Goal: Task Accomplishment & Management: Use online tool/utility

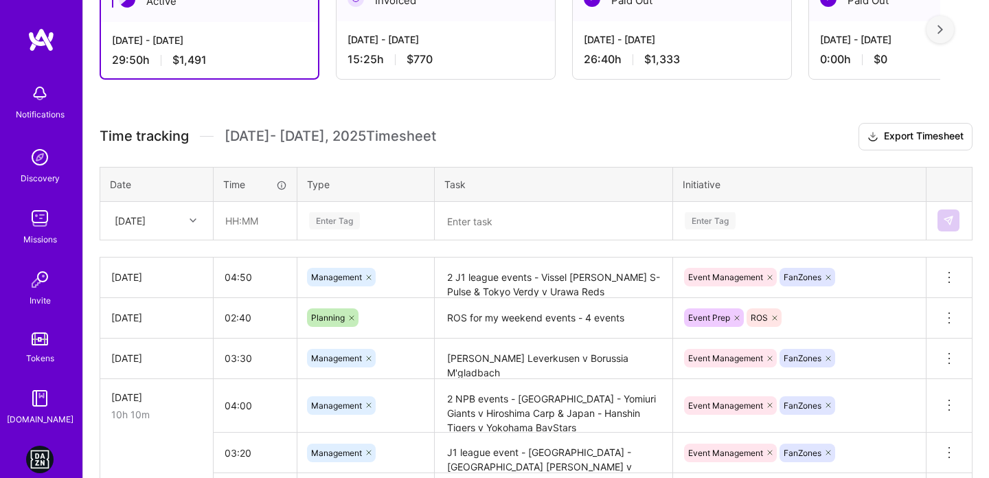
scroll to position [313, 0]
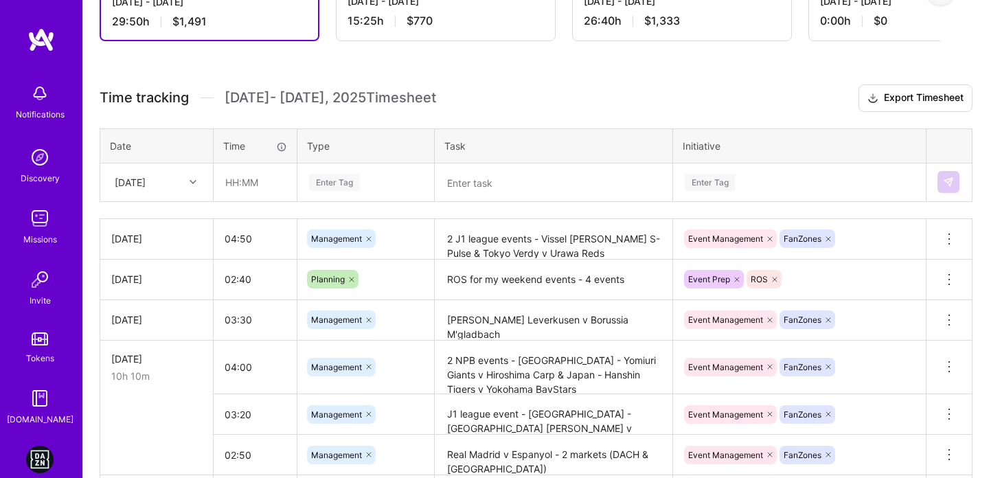
click at [192, 180] on icon at bounding box center [193, 182] width 7 height 7
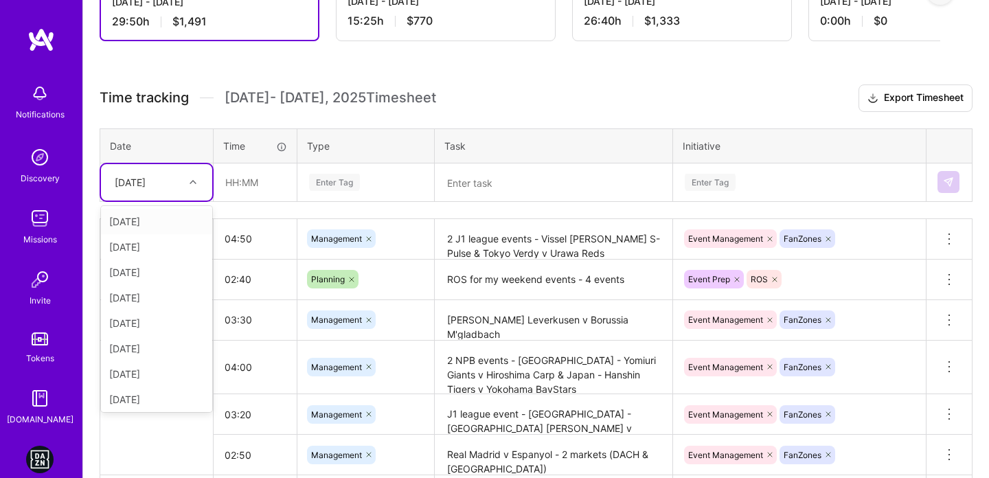
click at [345, 180] on div "Enter Tag" at bounding box center [334, 182] width 51 height 21
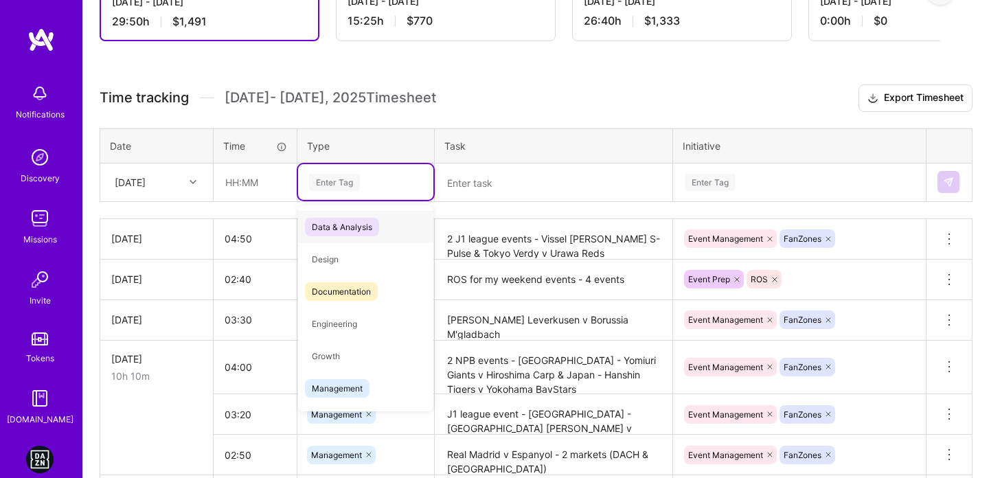
type input "a"
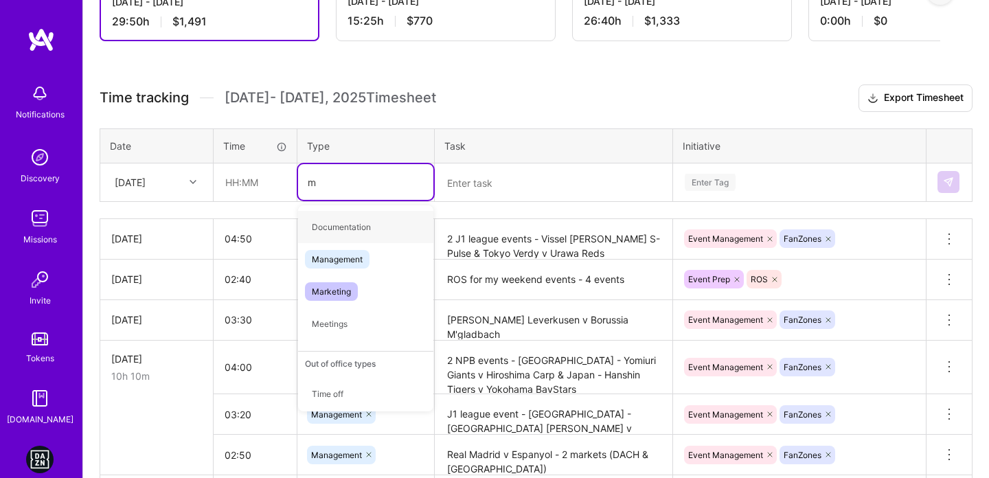
type input "ma"
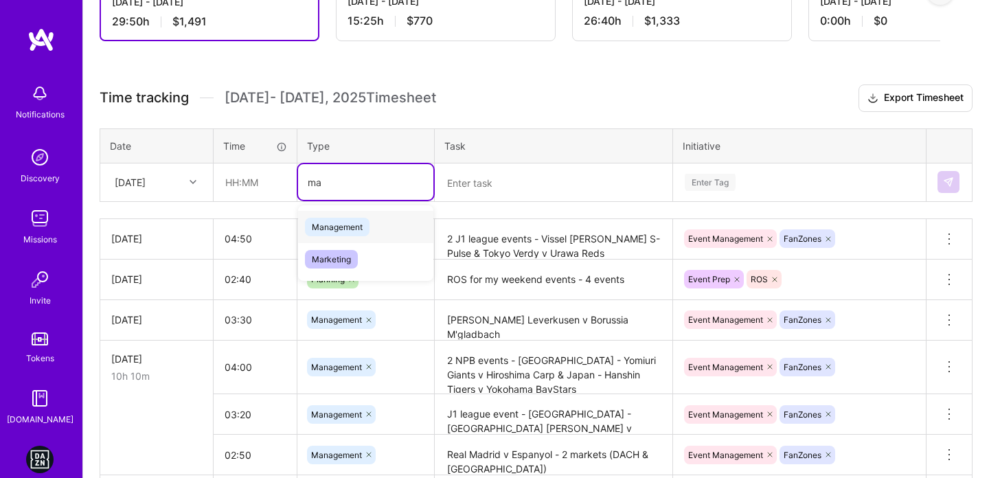
click at [354, 238] on div "Management" at bounding box center [365, 227] width 135 height 32
click at [775, 178] on div "Enter Tag" at bounding box center [799, 182] width 232 height 17
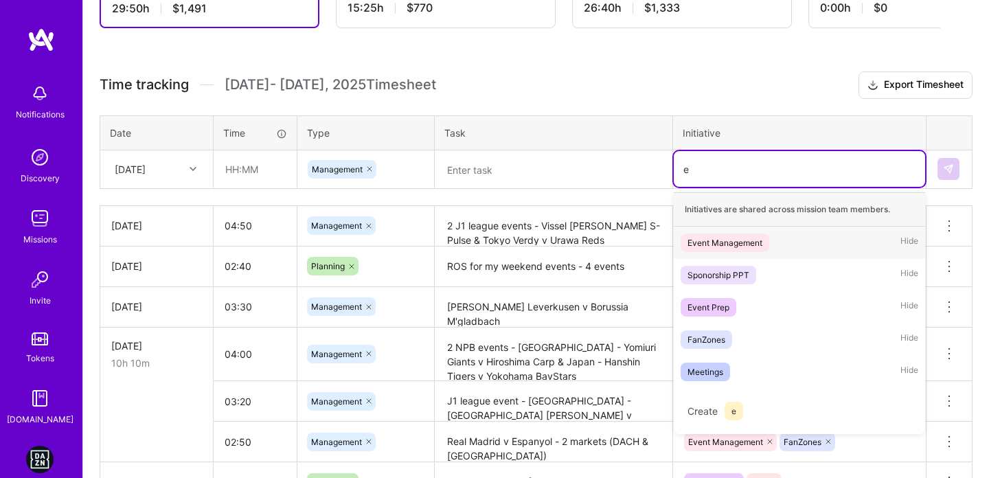
scroll to position [326, 0]
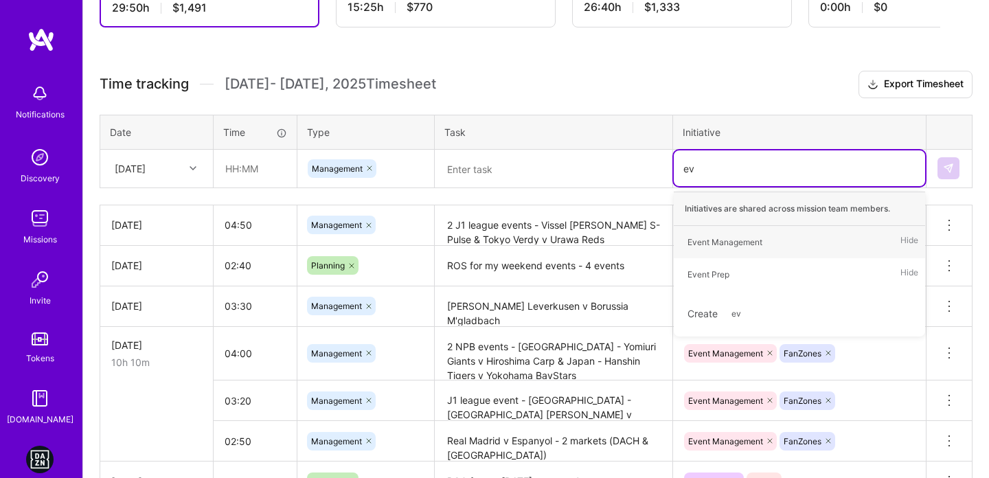
type input "eve"
click at [751, 235] on div "Event Management" at bounding box center [725, 242] width 75 height 14
type input "fa"
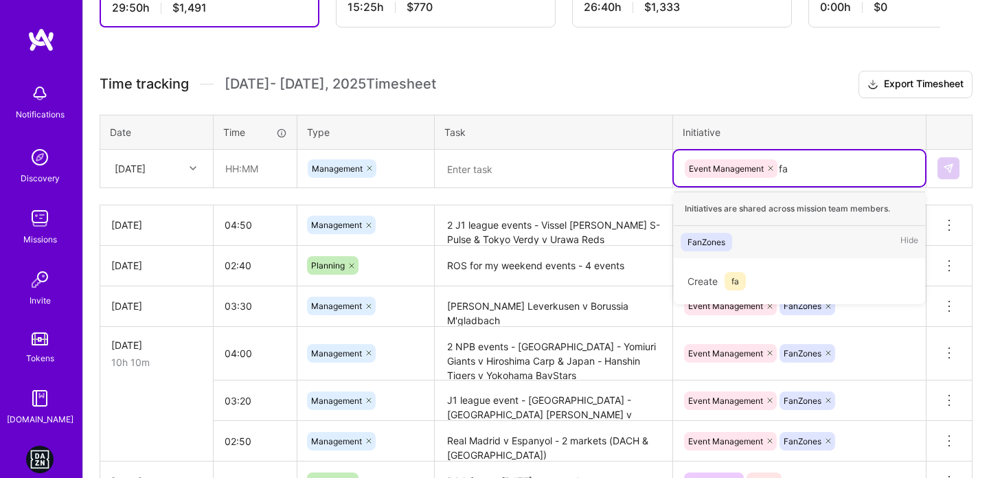
click at [728, 239] on span "FanZones" at bounding box center [707, 242] width 52 height 19
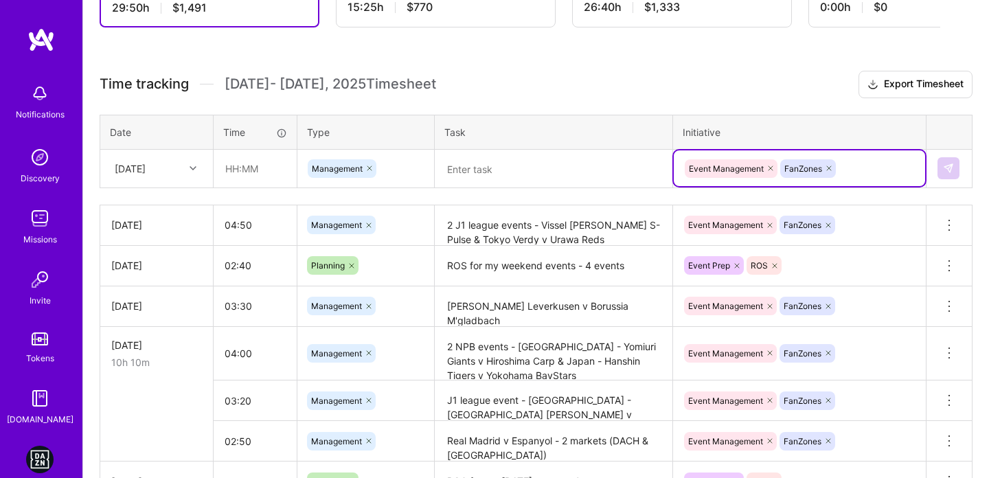
click at [593, 168] on div at bounding box center [553, 168] width 236 height 0
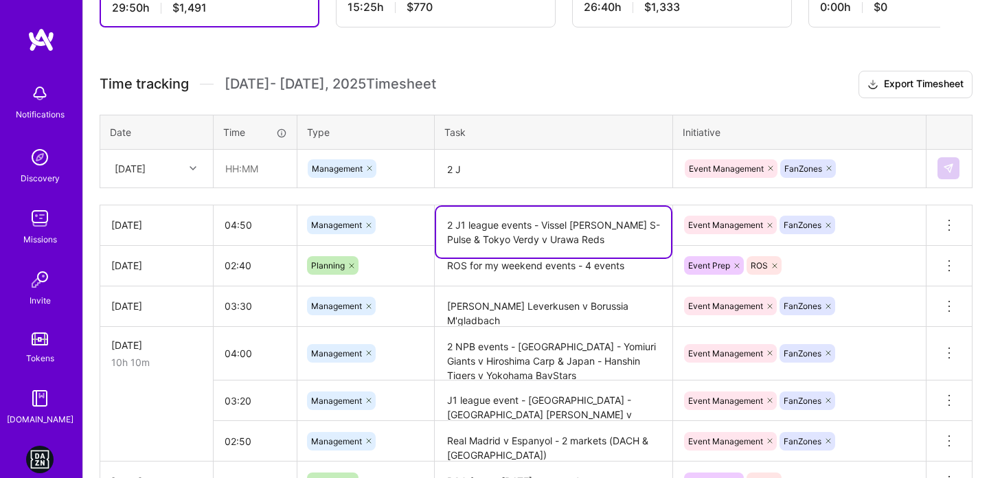
drag, startPoint x: 455, startPoint y: 223, endPoint x: 530, endPoint y: 223, distance: 75.6
click at [530, 223] on textarea "2 J1 league events - Vissel [PERSON_NAME] S-Pulse & Tokyo Verdy v Urawa Reds" at bounding box center [553, 232] width 235 height 51
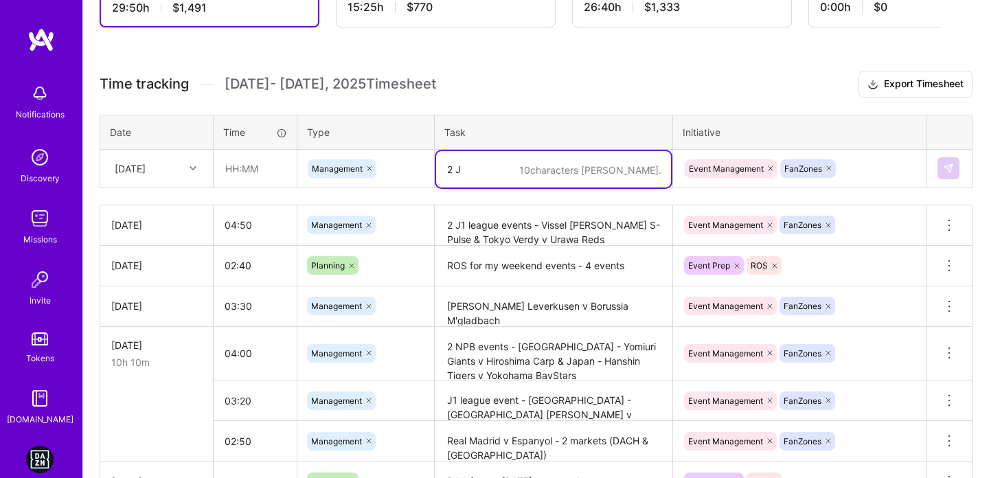
click at [462, 166] on textarea "2 J" at bounding box center [553, 169] width 235 height 36
paste textarea "J1 league events"
paste textarea "Kawasaki Frontale v Kashiwa Reysol"
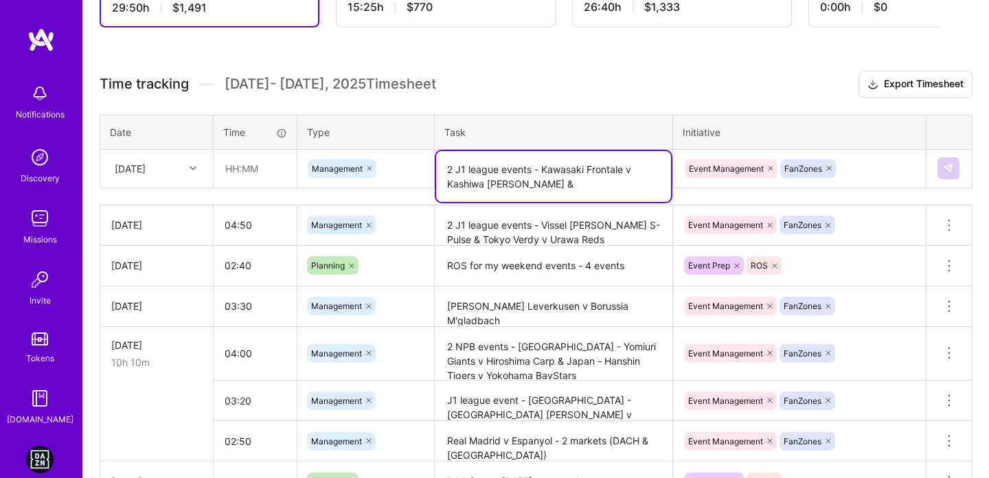
paste textarea "Cerezo Osaka v [GEOGRAPHIC_DATA]"
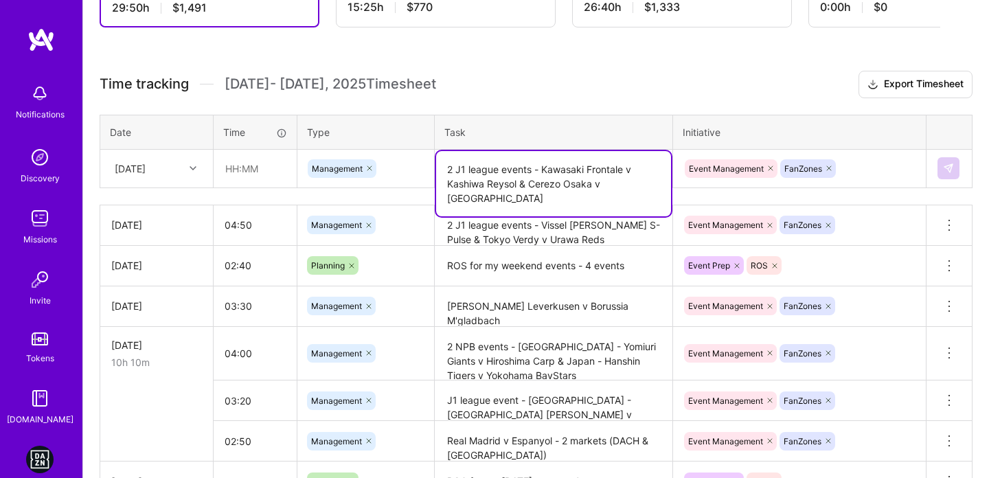
type textarea "2 J1 league events - Kawasaki Frontale v Kashiwa Reysol & Cerezo Osaka v [GEOGR…"
click at [227, 179] on input "text" at bounding box center [255, 168] width 82 height 36
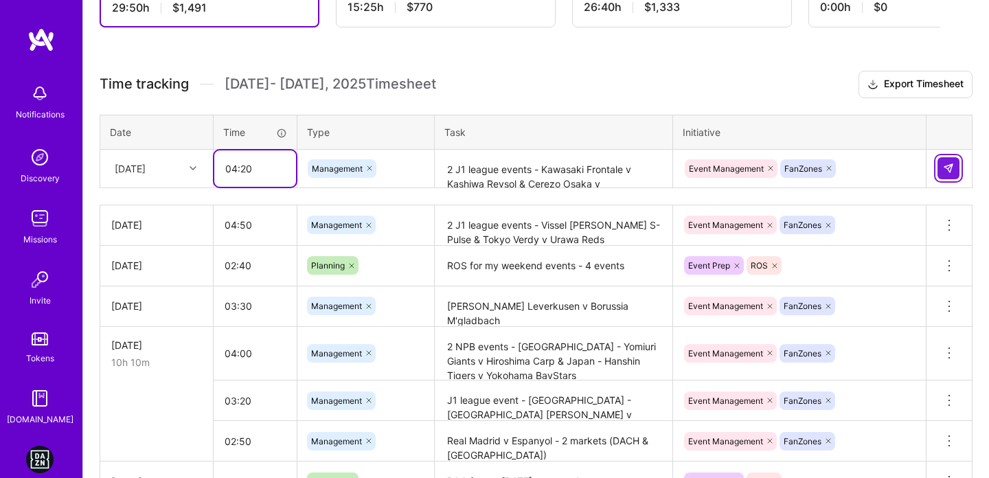
type input "04:20"
click at [952, 164] on img at bounding box center [948, 168] width 11 height 11
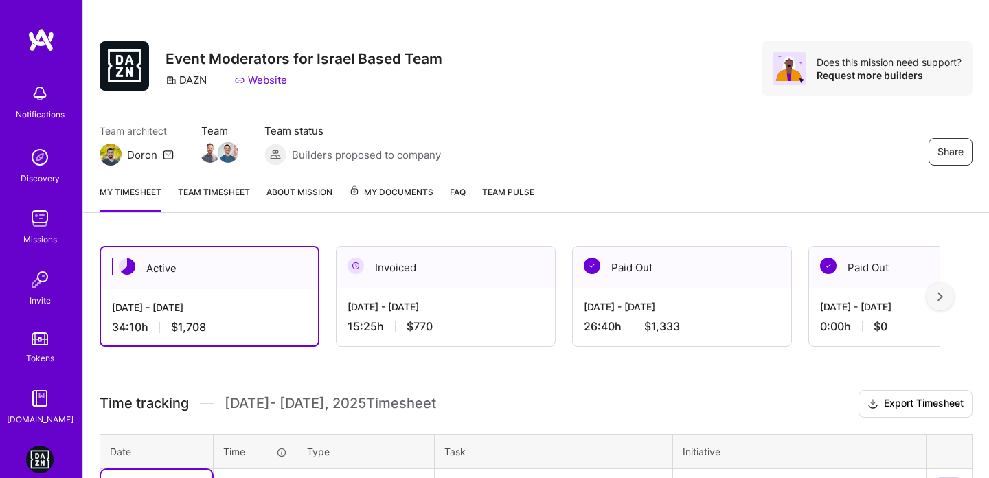
scroll to position [0, 0]
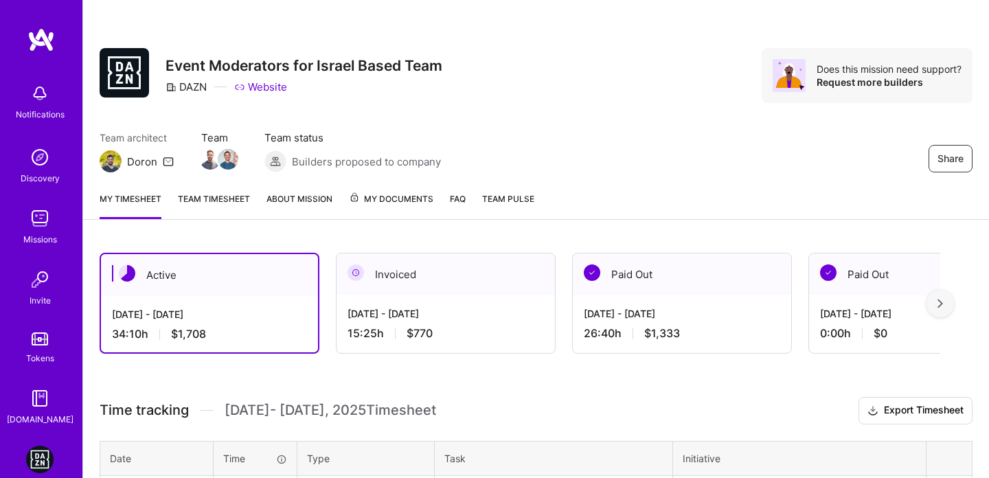
click at [625, 90] on div "Share Event Moderators for Israel Based Team DAZN Website Does this mission nee…" at bounding box center [536, 75] width 873 height 55
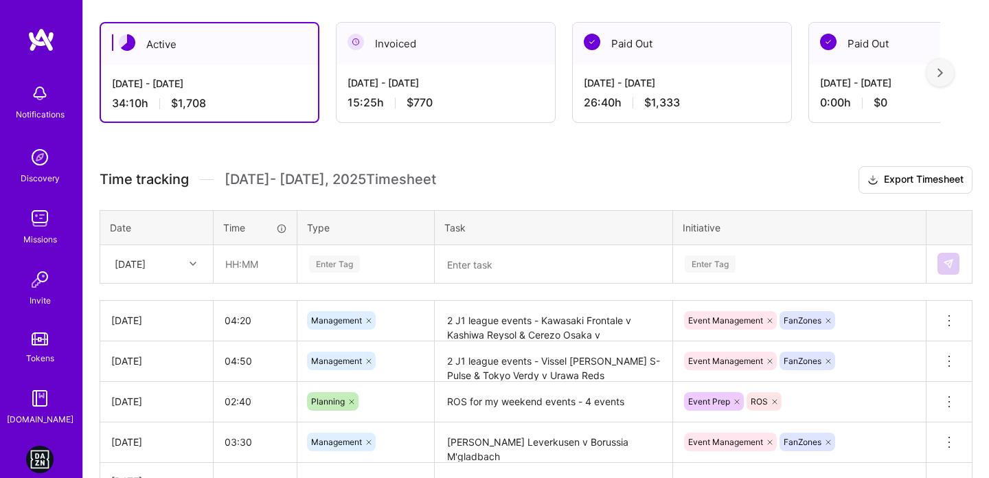
scroll to position [616, 0]
